Goal: Feedback & Contribution: Leave review/rating

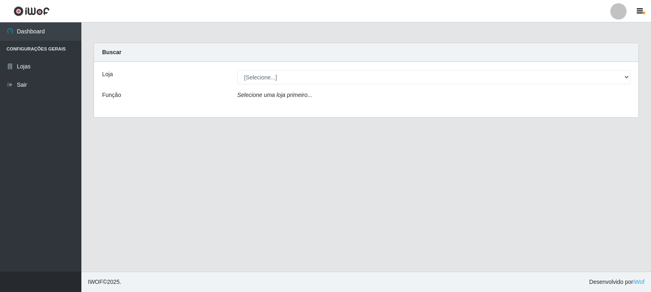
click at [306, 68] on div "Loja [Selecione...] Rede Compras Supermercados - LOJA 3 Função Selecione uma lo…" at bounding box center [366, 89] width 544 height 55
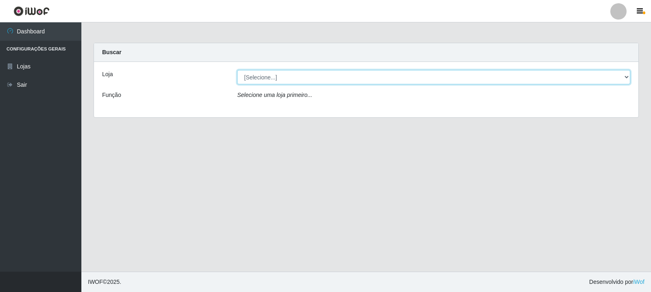
click at [286, 71] on select "[Selecione...] Rede Compras Supermercados - LOJA 3" at bounding box center [433, 77] width 393 height 14
select select "162"
click at [237, 70] on select "[Selecione...] Rede Compras Supermercados - LOJA 3" at bounding box center [433, 77] width 393 height 14
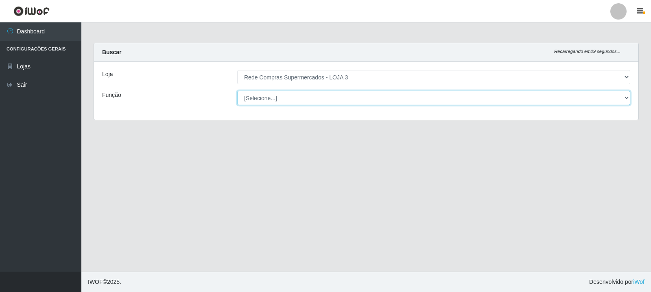
drag, startPoint x: 288, startPoint y: 83, endPoint x: 299, endPoint y: 101, distance: 20.6
click at [299, 101] on select "[Selecione...] ASG ASG + ASG ++ Balconista Balconista + Balconista ++ Embalador…" at bounding box center [433, 98] width 393 height 14
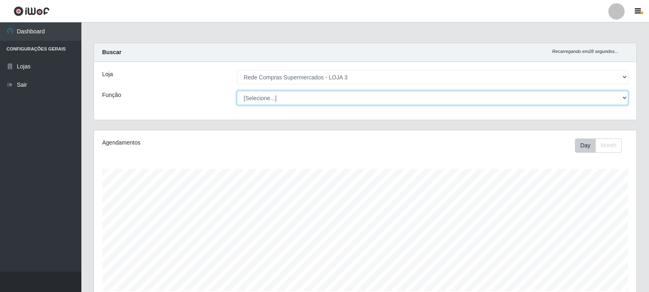
scroll to position [169, 542]
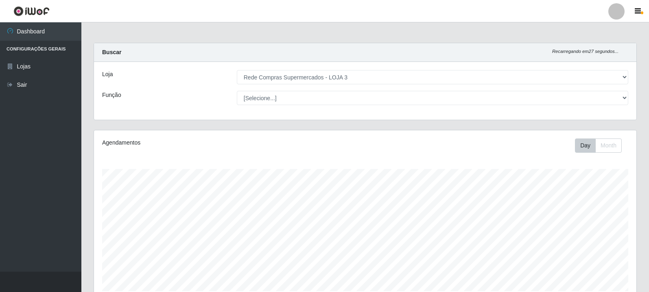
click at [363, 62] on div "Loja [Selecione...] Rede Compras Supermercados - LOJA 3 Função [Selecione...] A…" at bounding box center [365, 91] width 542 height 58
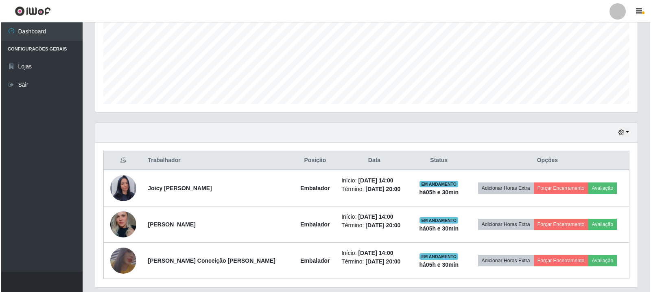
scroll to position [212, 0]
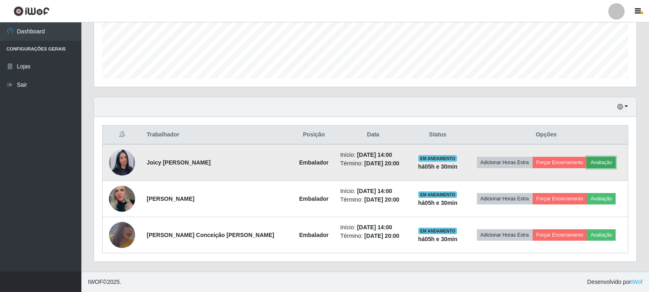
click at [597, 157] on button "Avaliação" at bounding box center [600, 162] width 29 height 11
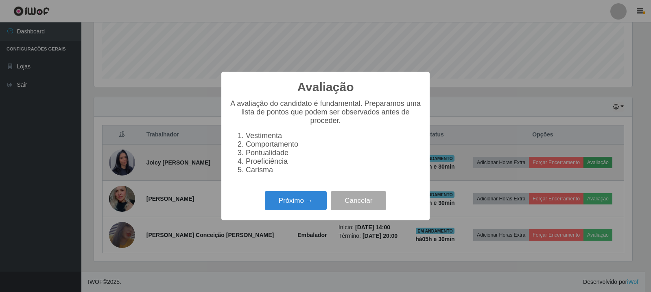
scroll to position [169, 538]
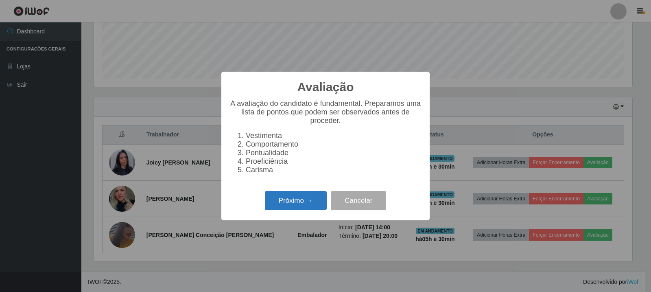
click at [288, 210] on button "Próximo →" at bounding box center [296, 200] width 62 height 19
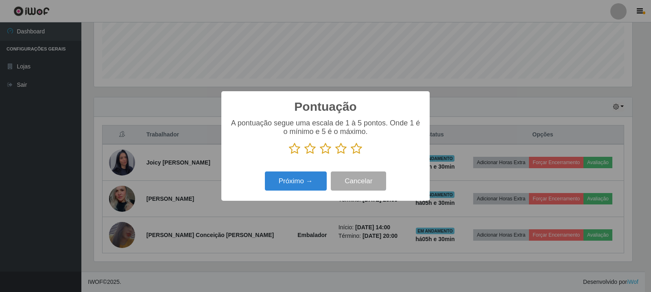
scroll to position [406484, 406115]
click at [360, 151] on icon at bounding box center [356, 148] width 11 height 12
click at [351, 155] on input "radio" at bounding box center [351, 155] width 0 height 0
click at [301, 178] on button "Próximo →" at bounding box center [296, 180] width 62 height 19
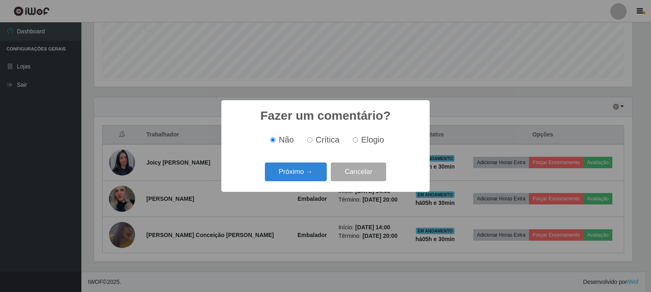
click at [349, 139] on label "Elogio" at bounding box center [366, 139] width 35 height 9
click at [353, 139] on input "Elogio" at bounding box center [355, 139] width 5 height 5
radio input "true"
click at [301, 172] on button "Próximo →" at bounding box center [296, 171] width 62 height 19
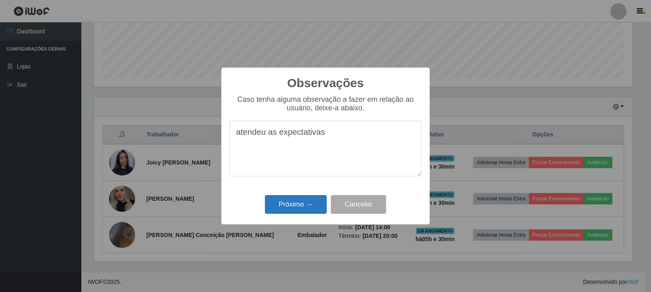
type textarea "atendeu as expectativas"
click at [304, 206] on button "Próximo →" at bounding box center [296, 204] width 62 height 19
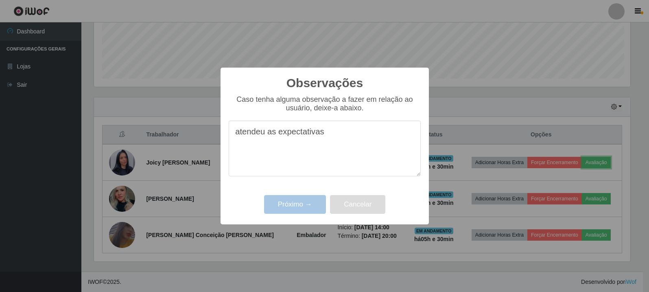
scroll to position [169, 542]
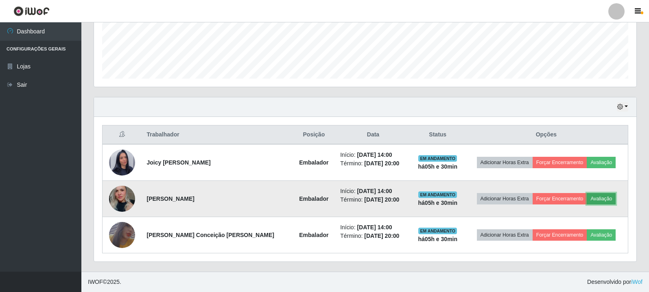
click at [610, 197] on button "Avaliação" at bounding box center [600, 198] width 29 height 11
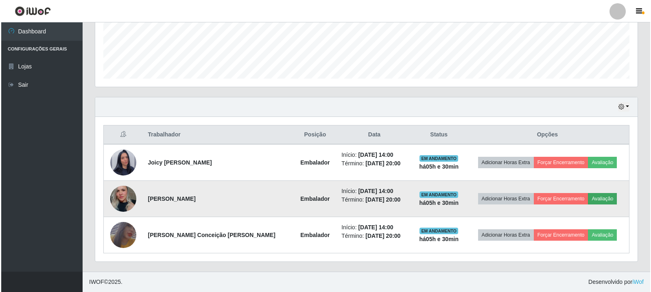
scroll to position [169, 538]
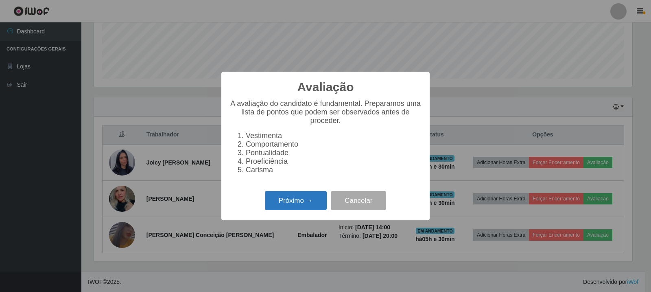
click at [293, 209] on button "Próximo →" at bounding box center [296, 200] width 62 height 19
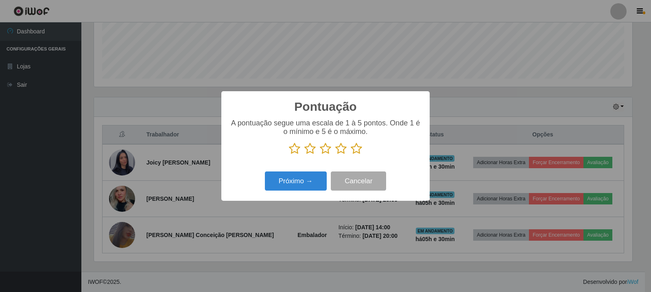
click at [353, 149] on icon at bounding box center [356, 148] width 11 height 12
click at [351, 155] on input "radio" at bounding box center [351, 155] width 0 height 0
click at [300, 186] on button "Próximo →" at bounding box center [296, 180] width 62 height 19
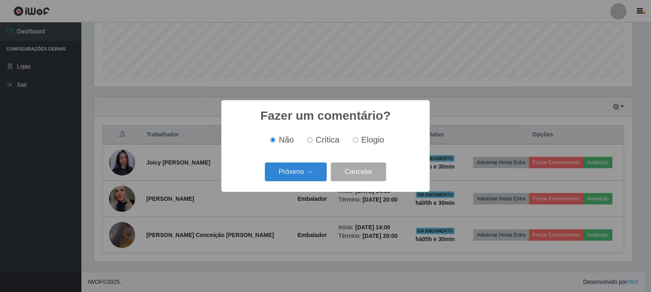
click at [353, 141] on input "Elogio" at bounding box center [355, 139] width 5 height 5
radio input "true"
click at [318, 171] on button "Próximo →" at bounding box center [296, 171] width 62 height 19
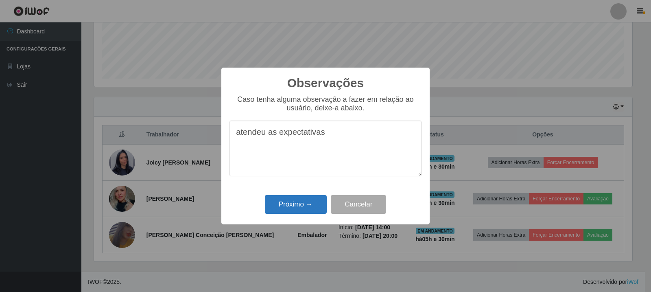
type textarea "atendeu as expectativas"
click at [288, 212] on button "Próximo →" at bounding box center [296, 204] width 62 height 19
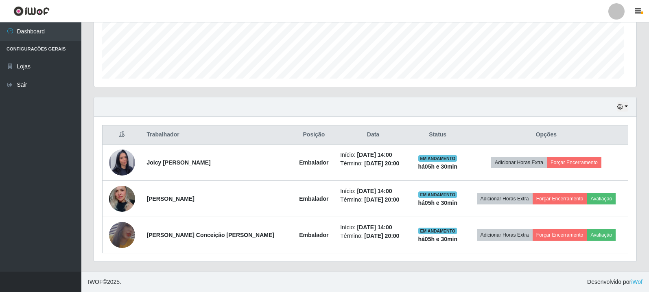
scroll to position [169, 542]
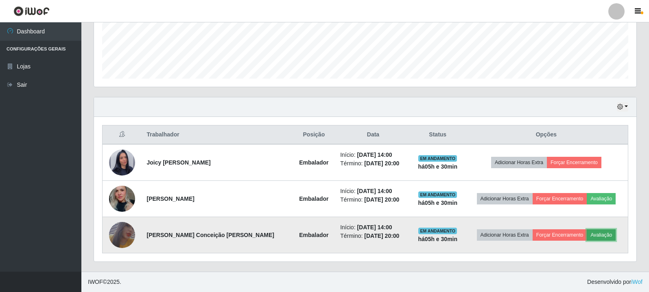
click at [604, 235] on button "Avaliação" at bounding box center [600, 234] width 29 height 11
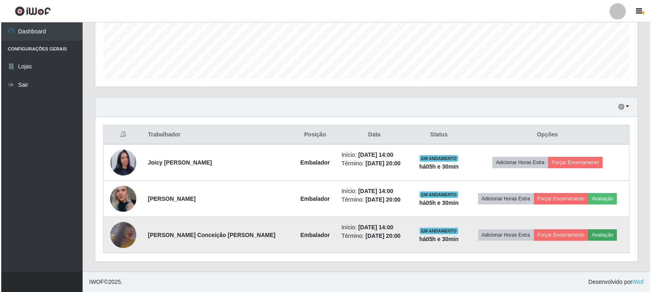
scroll to position [169, 538]
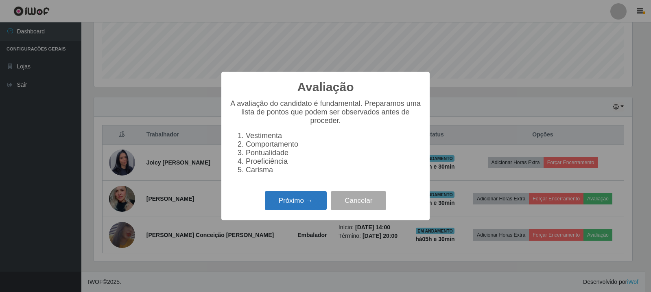
click at [312, 203] on button "Próximo →" at bounding box center [296, 200] width 62 height 19
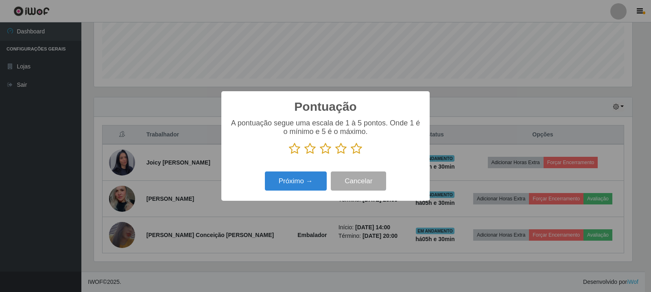
scroll to position [406484, 406115]
click at [357, 150] on icon at bounding box center [356, 148] width 11 height 12
click at [351, 155] on input "radio" at bounding box center [351, 155] width 0 height 0
click at [305, 188] on button "Próximo →" at bounding box center [296, 180] width 62 height 19
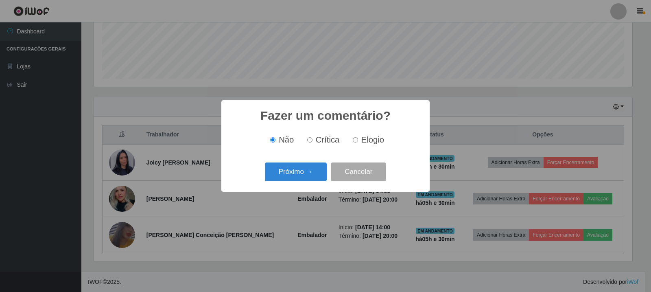
click at [353, 142] on input "Elogio" at bounding box center [355, 139] width 5 height 5
radio input "true"
click at [308, 173] on button "Próximo →" at bounding box center [296, 171] width 62 height 19
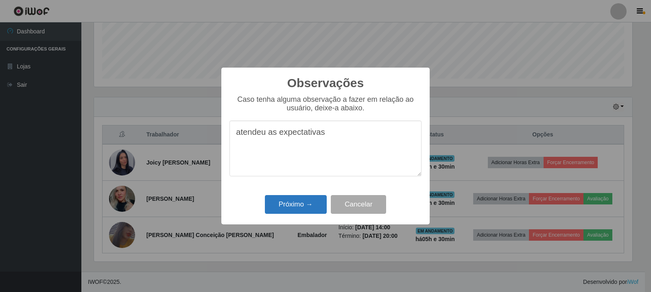
type textarea "atendeu as expectativas"
click at [305, 199] on button "Próximo →" at bounding box center [296, 204] width 62 height 19
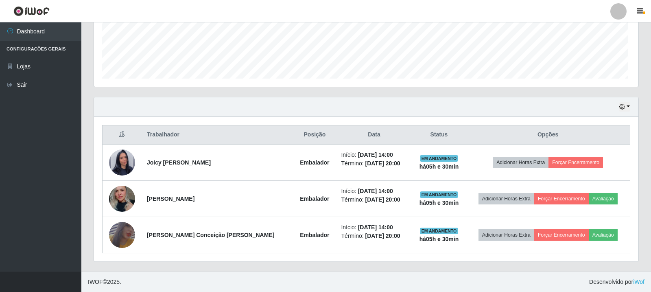
scroll to position [169, 542]
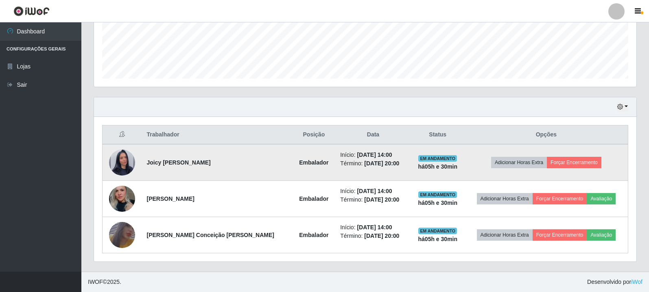
click at [575, 154] on td "Adicionar Horas Extra Forçar Encerramento" at bounding box center [545, 162] width 163 height 37
click at [575, 164] on button "Forçar Encerramento" at bounding box center [574, 162] width 54 height 11
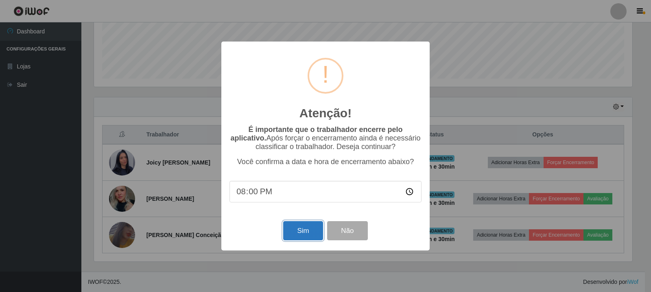
click at [295, 233] on button "Sim" at bounding box center [302, 230] width 39 height 19
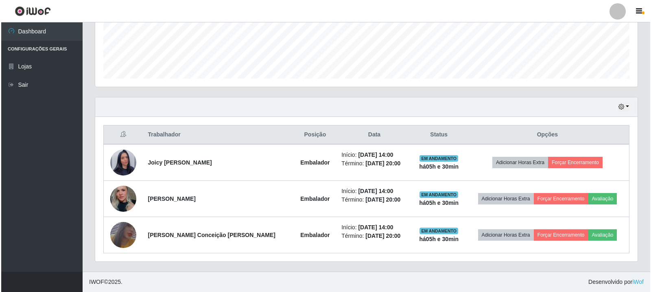
scroll to position [0, 0]
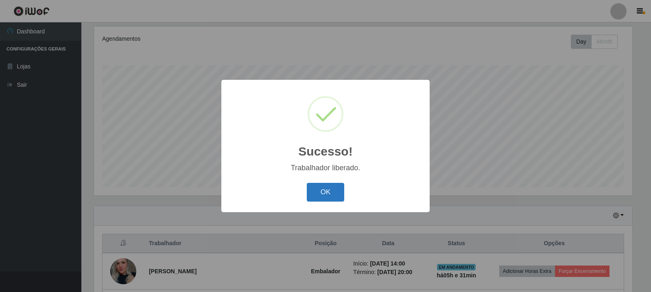
click at [324, 194] on button "OK" at bounding box center [326, 192] width 38 height 19
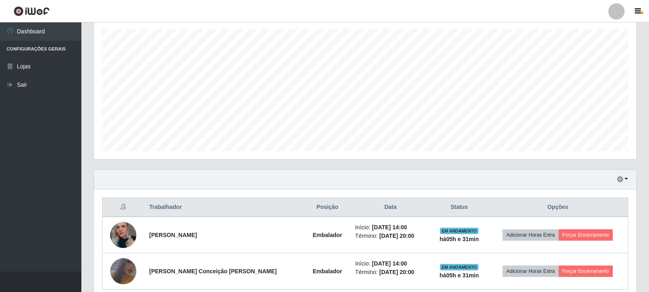
scroll to position [176, 0]
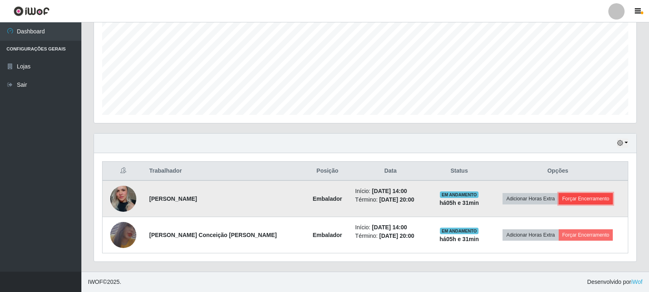
click at [562, 199] on button "Forçar Encerramento" at bounding box center [585, 198] width 54 height 11
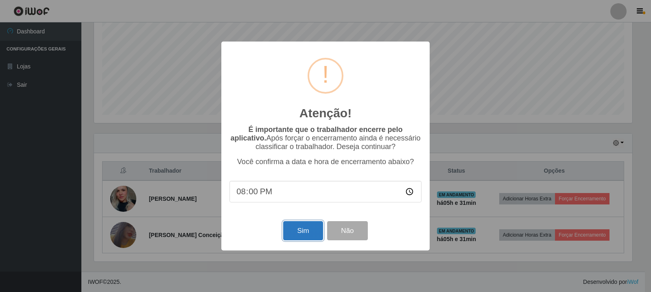
click at [313, 234] on button "Sim" at bounding box center [302, 230] width 39 height 19
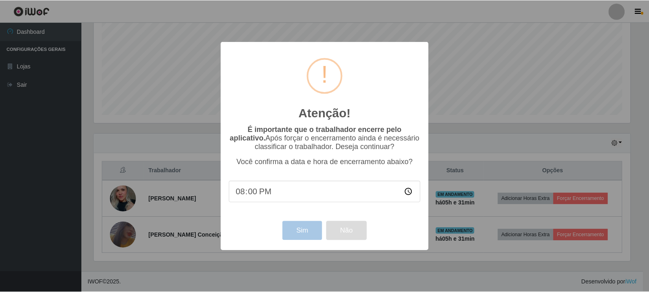
scroll to position [169, 542]
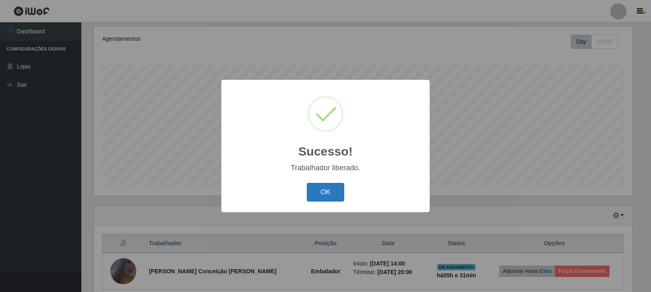
click at [336, 187] on button "OK" at bounding box center [326, 192] width 38 height 19
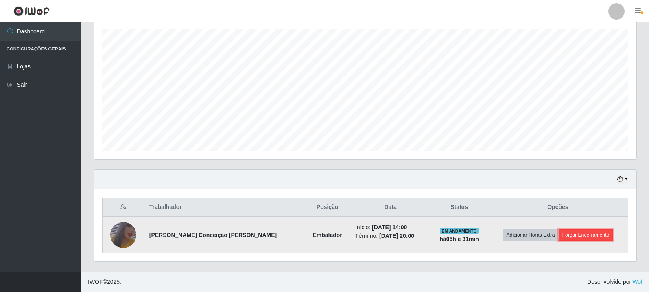
click at [595, 232] on button "Forçar Encerramento" at bounding box center [585, 234] width 54 height 11
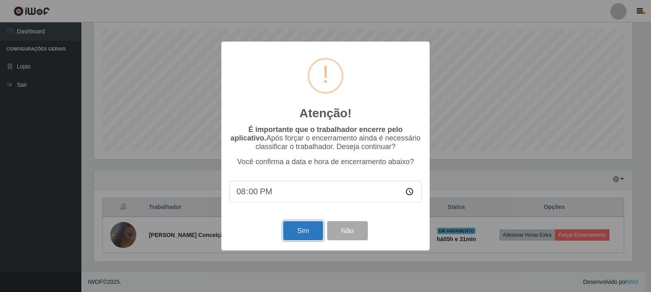
click at [308, 234] on button "Sim" at bounding box center [302, 230] width 39 height 19
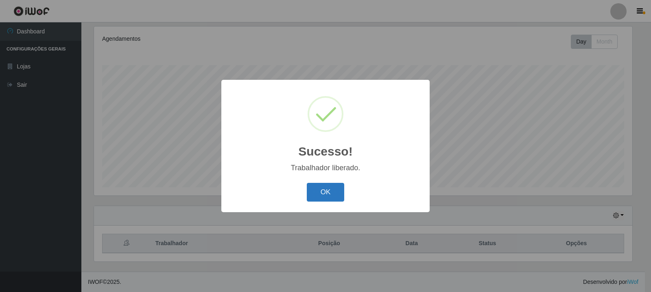
click at [333, 187] on button "OK" at bounding box center [326, 192] width 38 height 19
